Goal: Information Seeking & Learning: Find specific fact

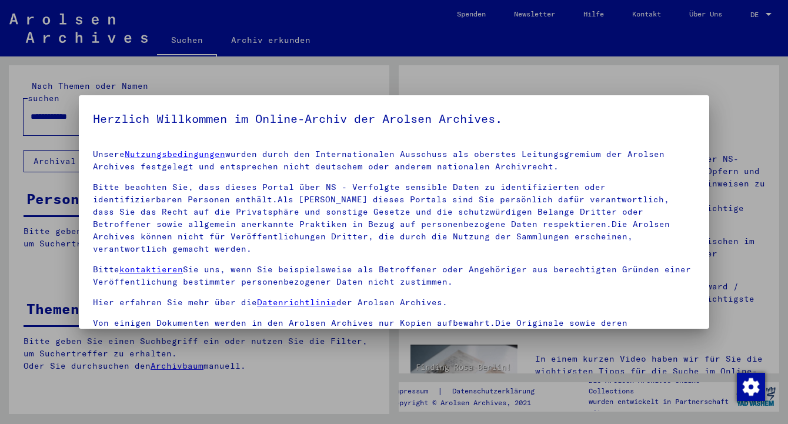
click at [134, 148] on p "Unsere Nutzungsbedingungen wurden durch den Internationalen Ausschuss als obers…" at bounding box center [394, 160] width 602 height 25
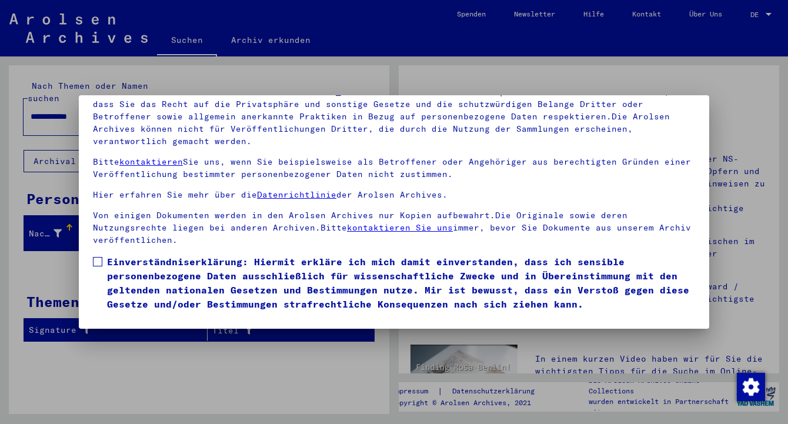
click at [100, 257] on span at bounding box center [97, 261] width 9 height 9
click at [125, 317] on button "Ich stimme zu" at bounding box center [137, 328] width 89 height 22
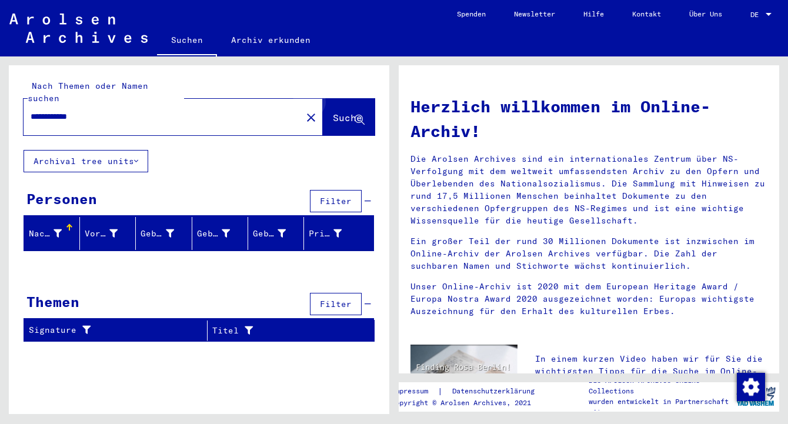
click at [351, 112] on span "Suche" at bounding box center [347, 118] width 29 height 12
click at [333, 112] on span "Suche" at bounding box center [347, 118] width 29 height 12
click at [196, 111] on input "**********" at bounding box center [159, 117] width 257 height 12
click at [336, 112] on span "Suche" at bounding box center [347, 118] width 29 height 12
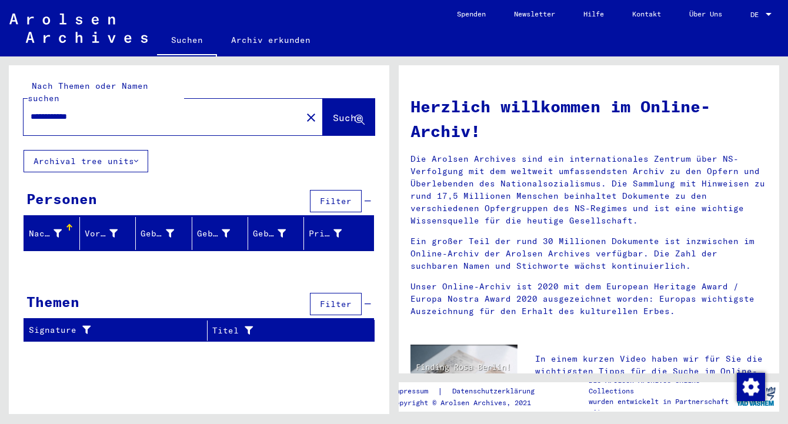
click at [767, 16] on div at bounding box center [768, 15] width 11 height 8
click at [750, 23] on span "English" at bounding box center [738, 20] width 29 height 9
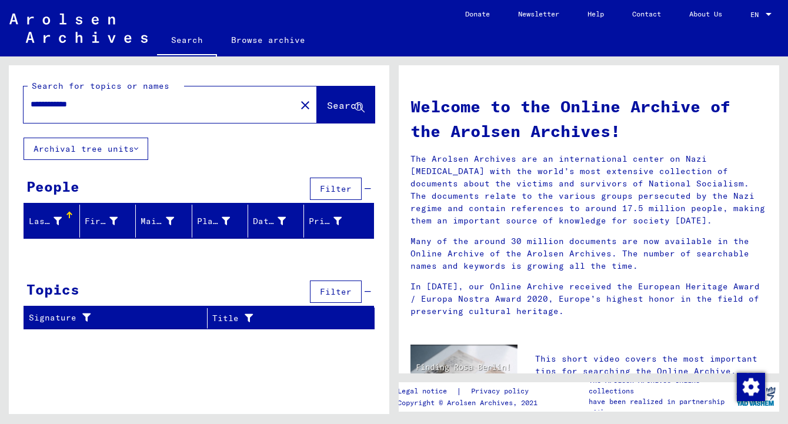
click at [138, 148] on icon at bounding box center [136, 149] width 4 height 8
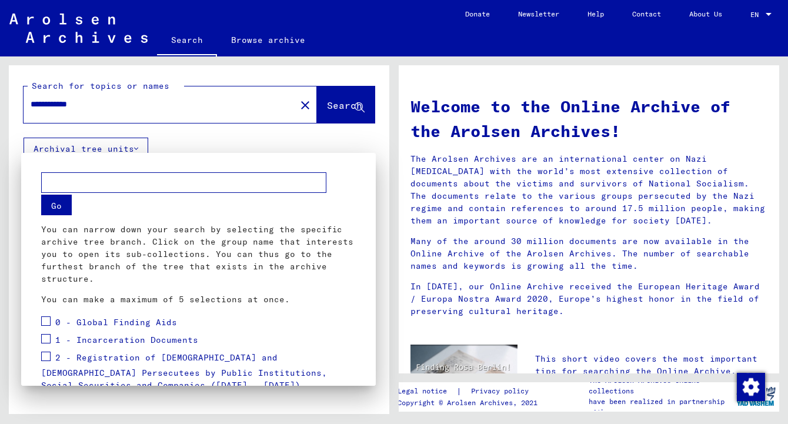
scroll to position [199, 0]
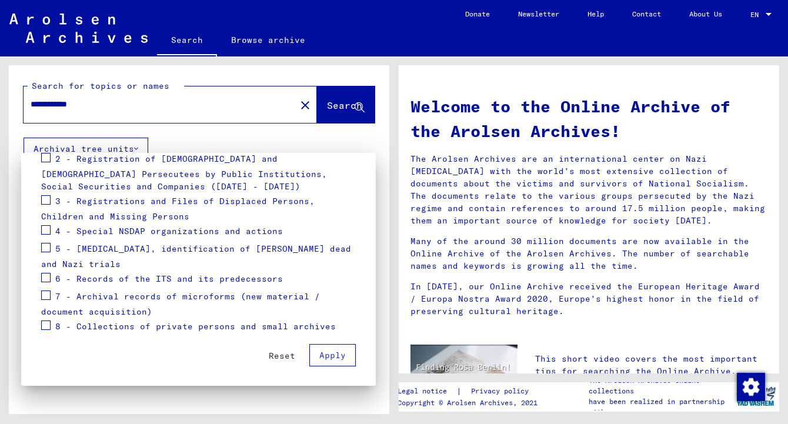
click at [49, 159] on span at bounding box center [45, 157] width 9 height 9
click at [46, 199] on span at bounding box center [45, 199] width 9 height 9
click at [44, 230] on span at bounding box center [45, 229] width 9 height 9
click at [46, 255] on mat-checkbox at bounding box center [45, 249] width 9 height 18
click at [45, 276] on span at bounding box center [45, 277] width 9 height 9
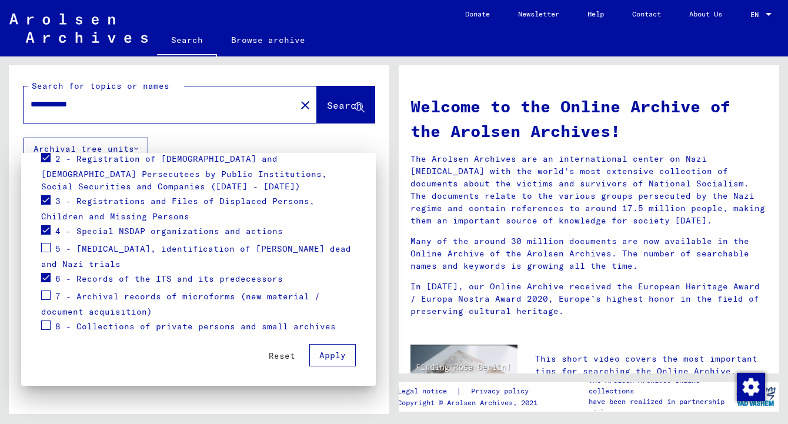
click at [47, 250] on span at bounding box center [45, 247] width 9 height 9
click at [47, 296] on span at bounding box center [45, 294] width 9 height 9
click at [45, 336] on div "Reset Apply" at bounding box center [198, 351] width 315 height 31
click at [48, 323] on span at bounding box center [45, 324] width 9 height 9
click at [48, 302] on mat-checkbox at bounding box center [45, 297] width 9 height 18
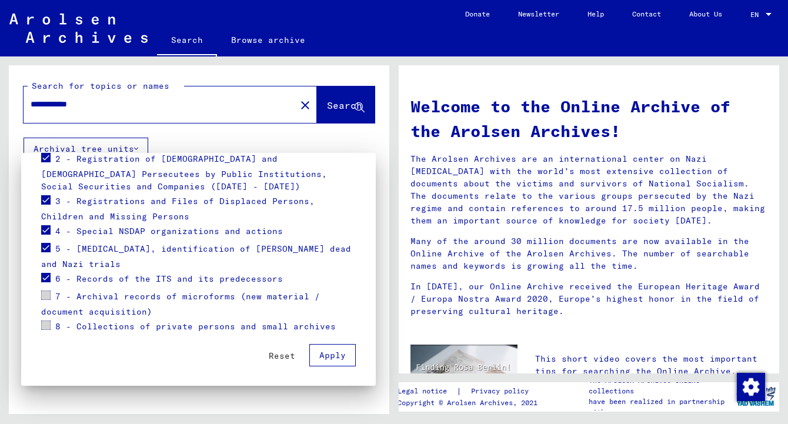
click at [47, 299] on span at bounding box center [45, 294] width 9 height 9
click at [340, 356] on span "Apply" at bounding box center [332, 355] width 26 height 11
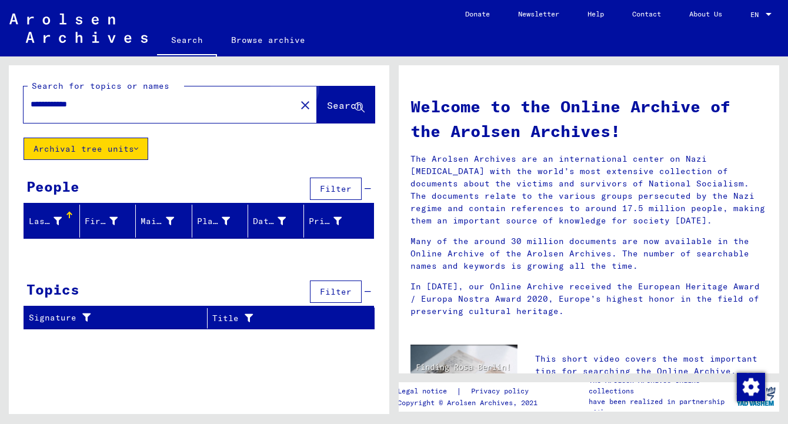
click at [342, 102] on span "Search" at bounding box center [344, 105] width 35 height 12
click at [168, 109] on input "**********" at bounding box center [156, 104] width 251 height 12
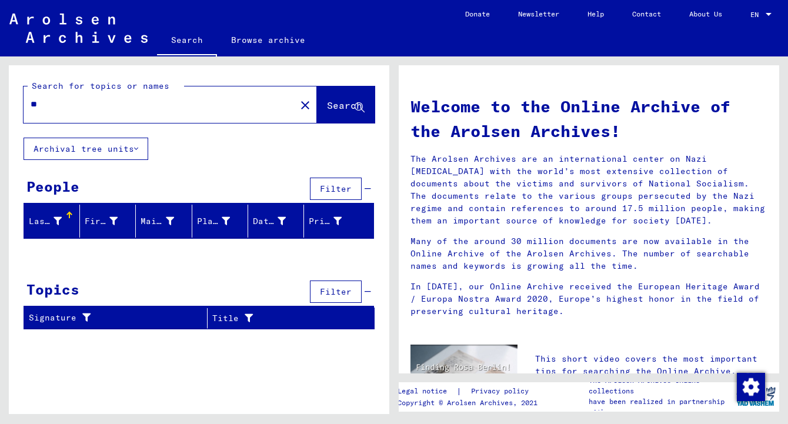
type input "*"
type input "**********"
click at [327, 109] on span "Search" at bounding box center [344, 105] width 35 height 12
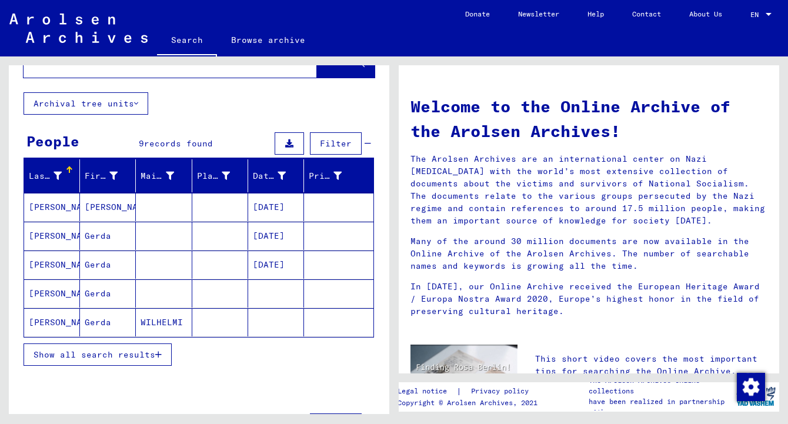
scroll to position [44, 0]
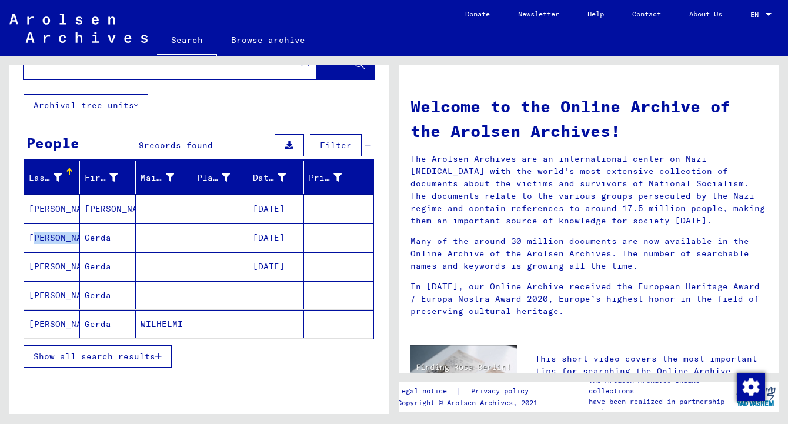
click at [58, 293] on mat-cell "[PERSON_NAME]" at bounding box center [52, 295] width 56 height 28
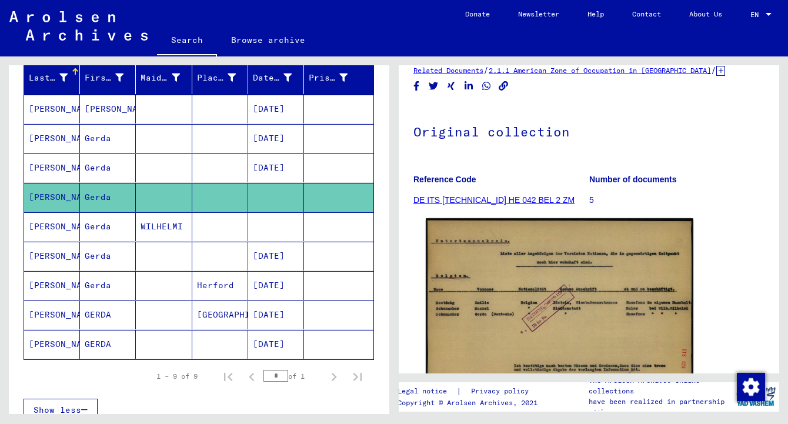
scroll to position [105, 0]
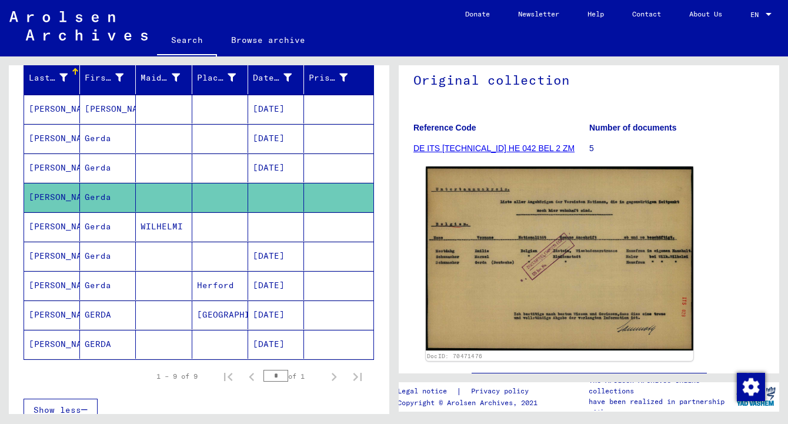
click at [519, 220] on img at bounding box center [560, 258] width 268 height 184
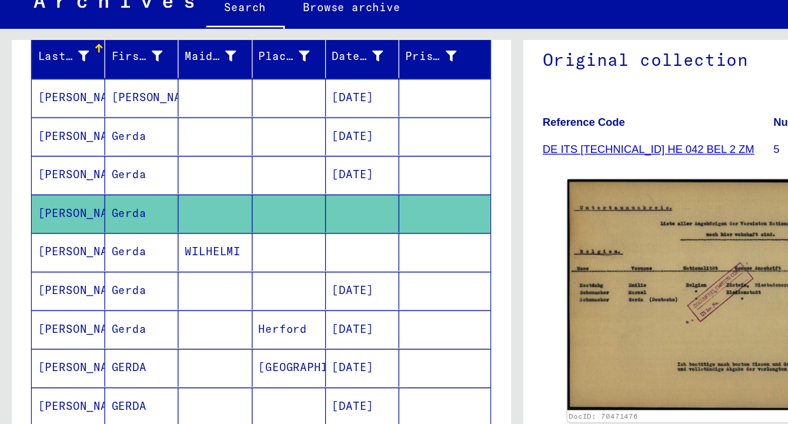
click at [54, 212] on mat-cell "[PERSON_NAME]" at bounding box center [52, 226] width 56 height 29
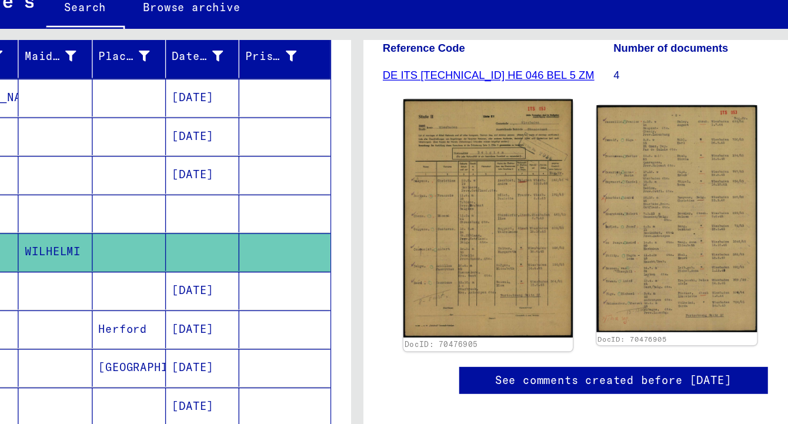
scroll to position [188, 0]
click at [429, 178] on img at bounding box center [493, 201] width 129 height 182
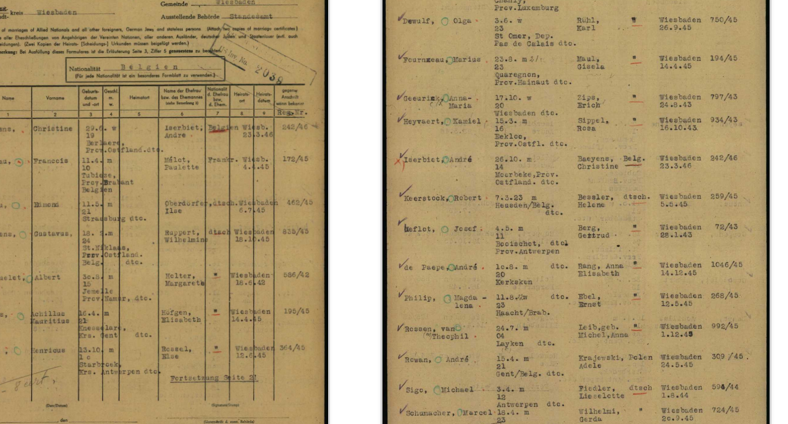
click at [573, 110] on img at bounding box center [637, 201] width 129 height 182
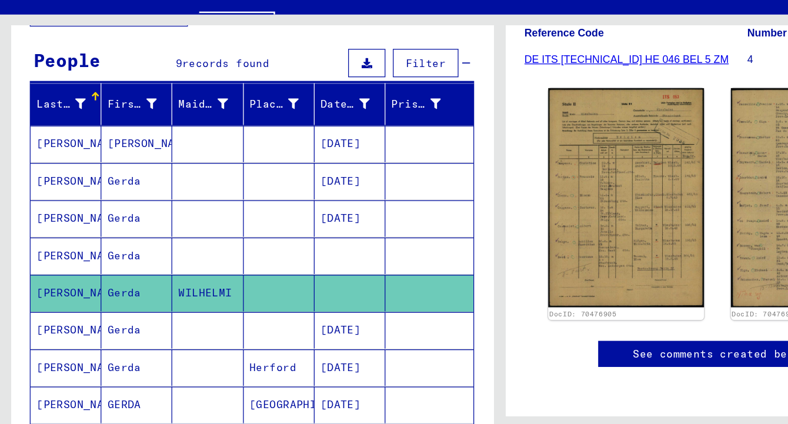
scroll to position [83, 0]
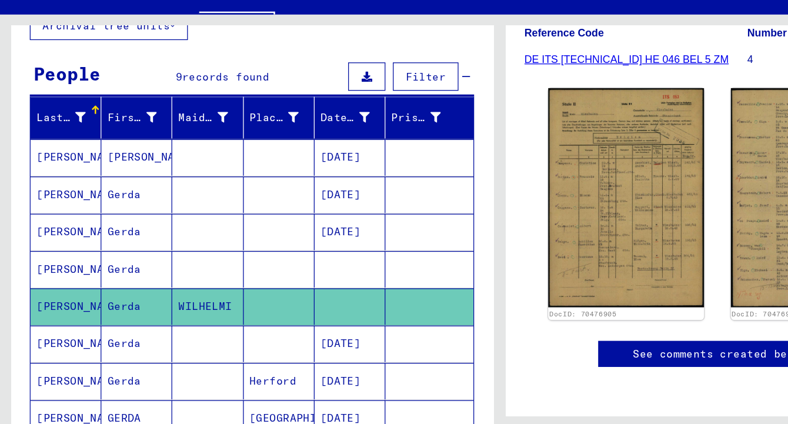
click at [66, 243] on mat-cell "[PERSON_NAME]" at bounding box center [52, 257] width 56 height 29
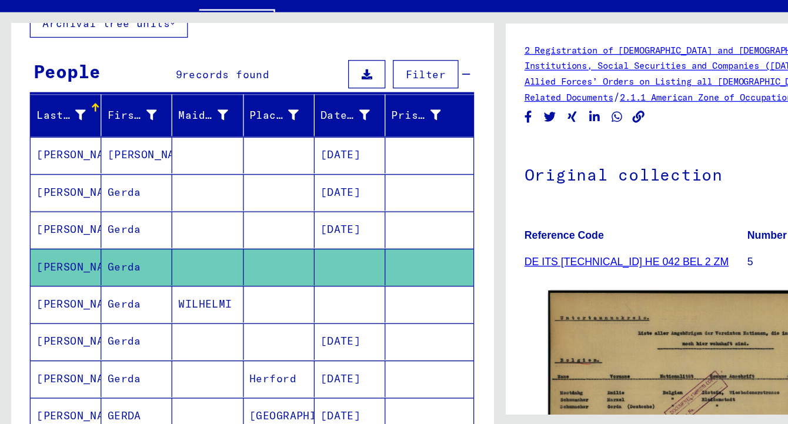
click at [59, 213] on mat-cell "[PERSON_NAME]" at bounding box center [52, 227] width 56 height 29
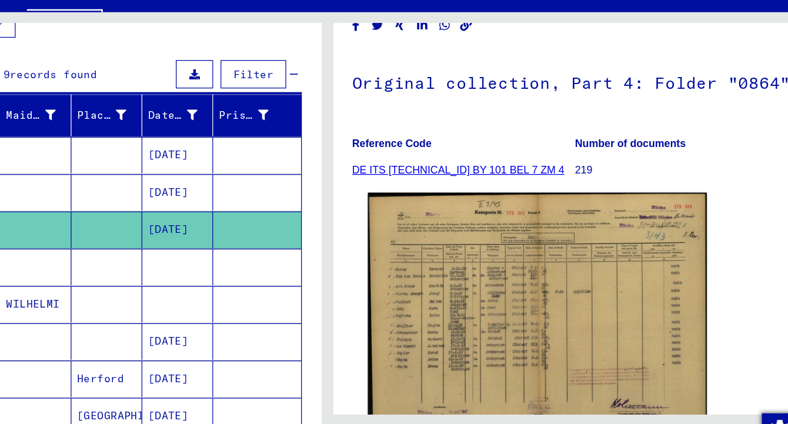
scroll to position [82, 0]
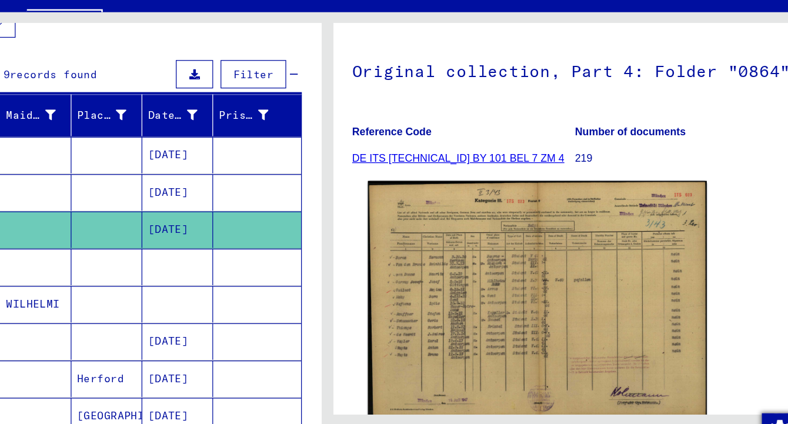
click at [431, 232] on img at bounding box center [560, 284] width 268 height 190
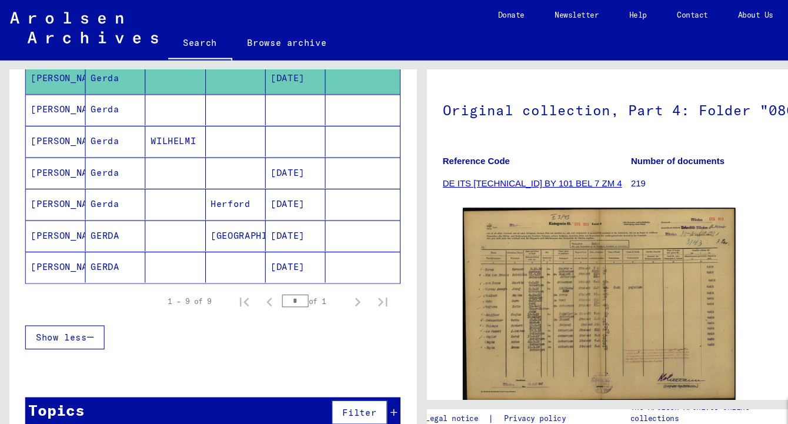
scroll to position [238, 0]
click at [74, 251] on mat-cell "[PERSON_NAME]" at bounding box center [52, 249] width 56 height 29
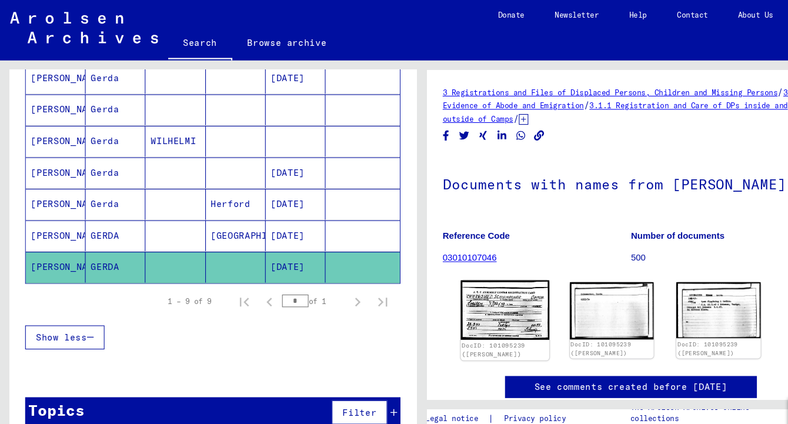
click at [484, 281] on img at bounding box center [471, 290] width 82 height 56
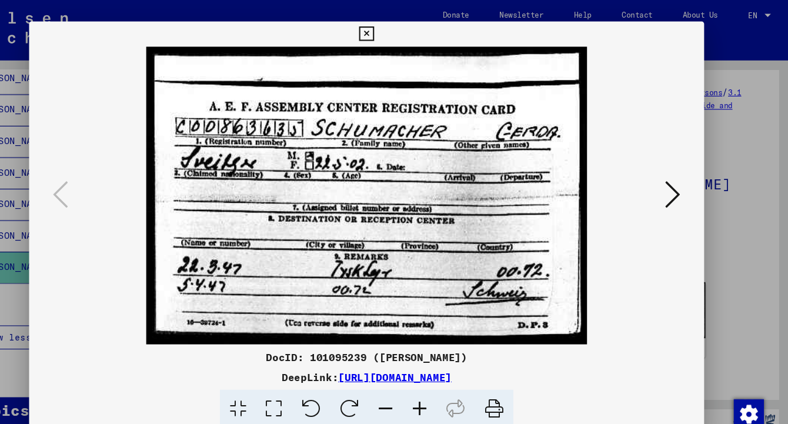
click at [673, 181] on icon at bounding box center [680, 182] width 14 height 28
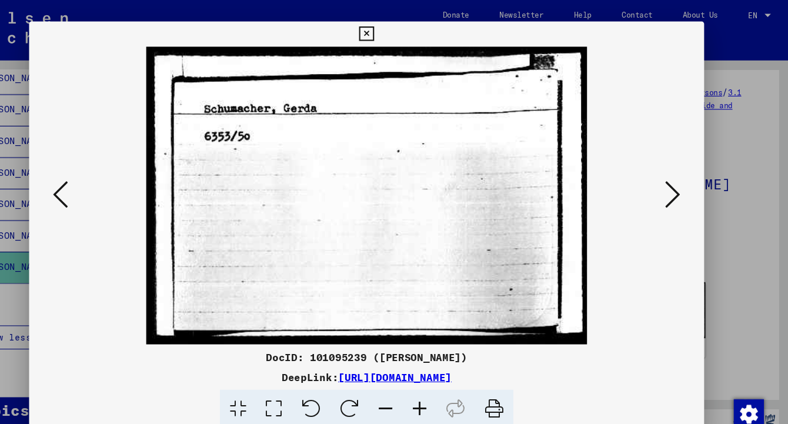
click at [673, 181] on icon at bounding box center [680, 182] width 14 height 28
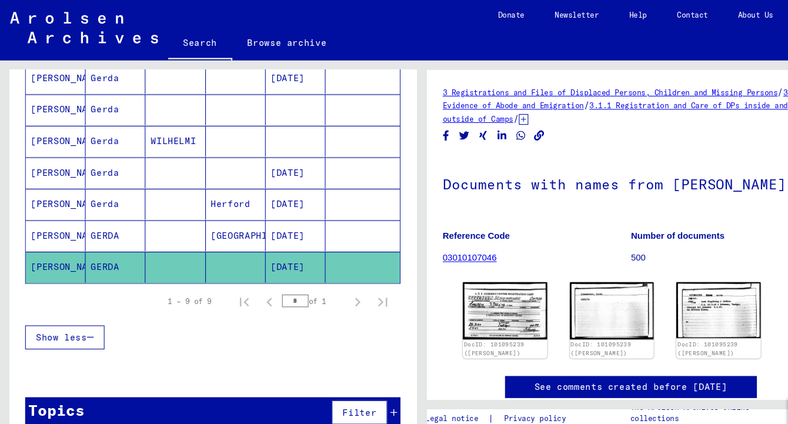
click at [55, 216] on mat-cell "[PERSON_NAME]" at bounding box center [52, 220] width 56 height 29
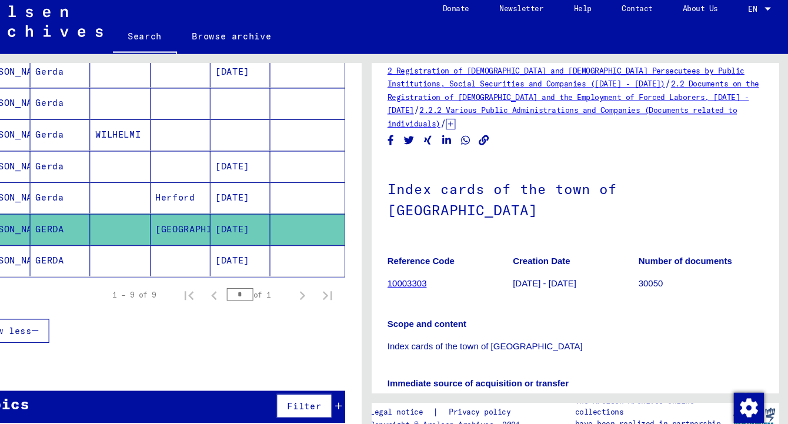
click at [24, 187] on mat-cell "[PERSON_NAME]" at bounding box center [52, 190] width 56 height 29
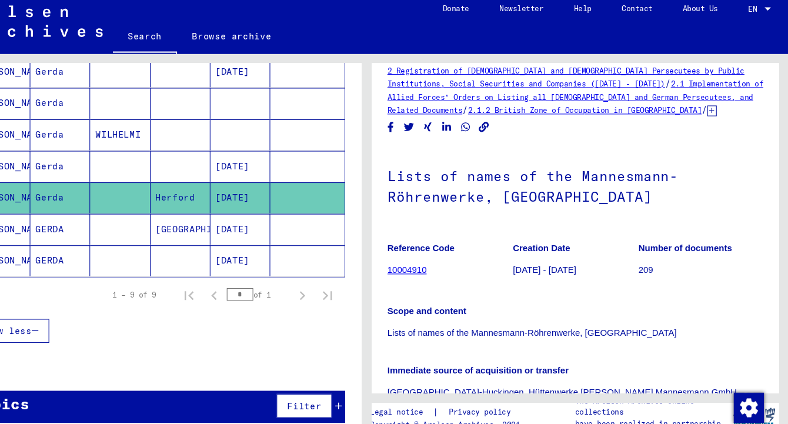
scroll to position [6, 0]
